Goal: Find specific page/section: Find specific page/section

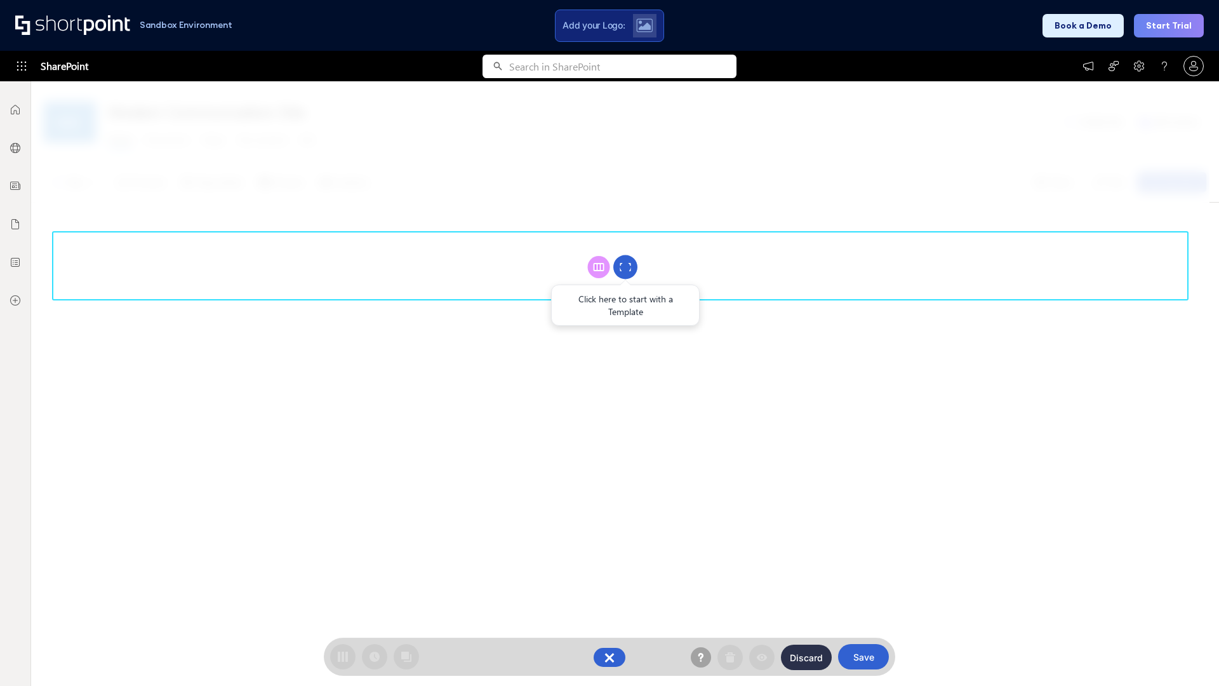
click at [625, 267] on circle at bounding box center [625, 267] width 24 height 24
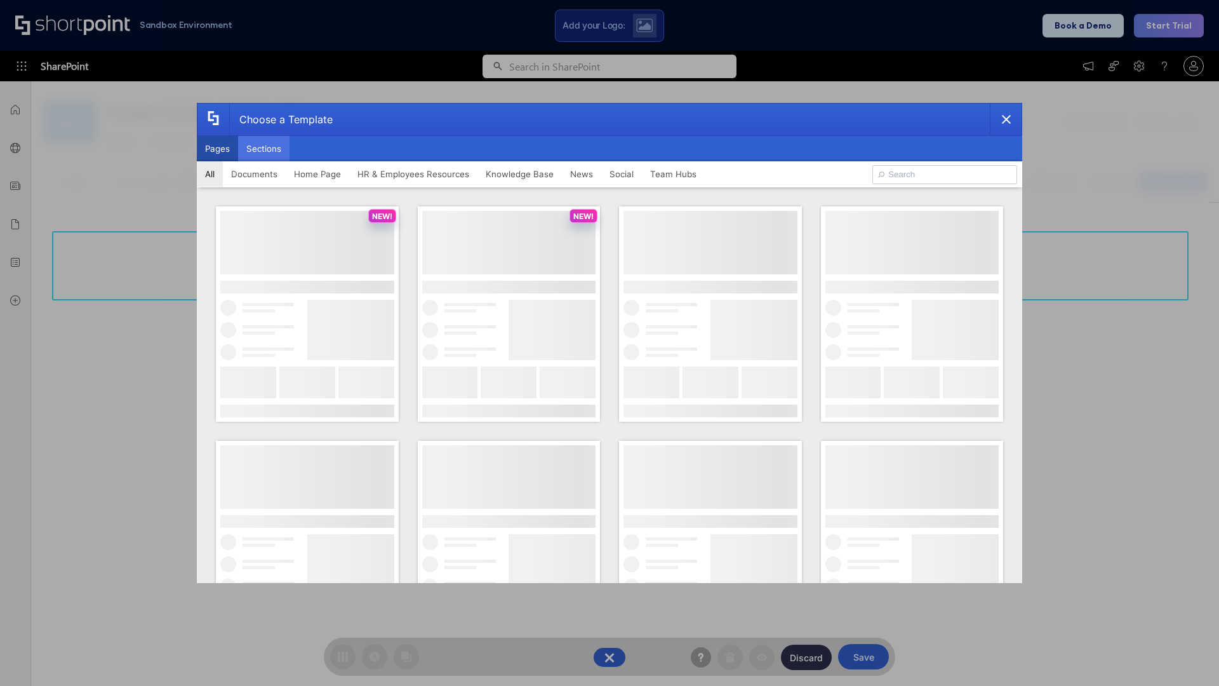
click at [263, 149] on button "Sections" at bounding box center [263, 148] width 51 height 25
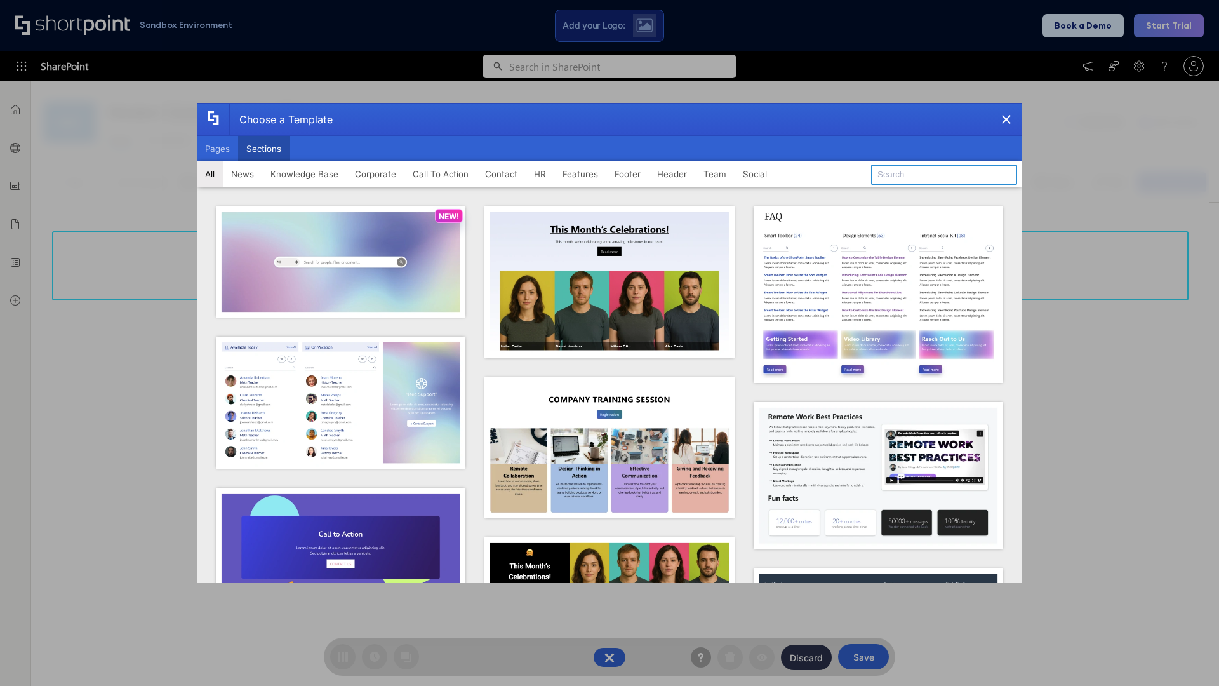
type input "Features Kit 6"
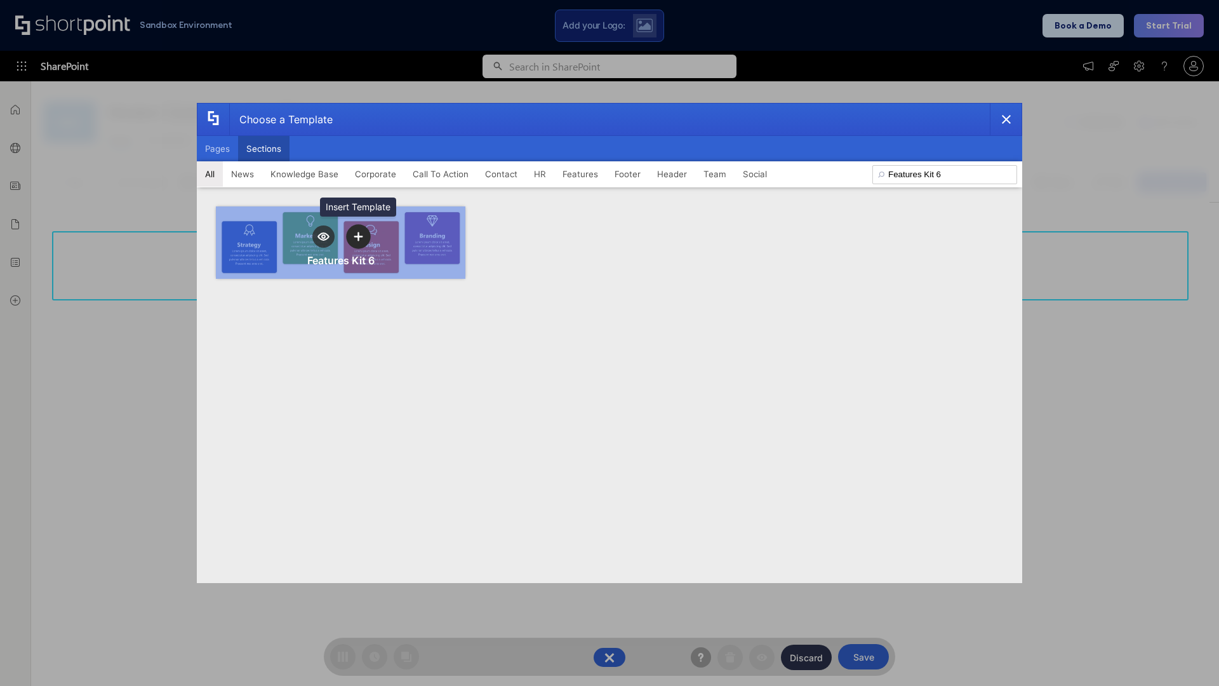
click at [358, 236] on icon "template selector" at bounding box center [358, 236] width 9 height 9
